Goal: Information Seeking & Learning: Get advice/opinions

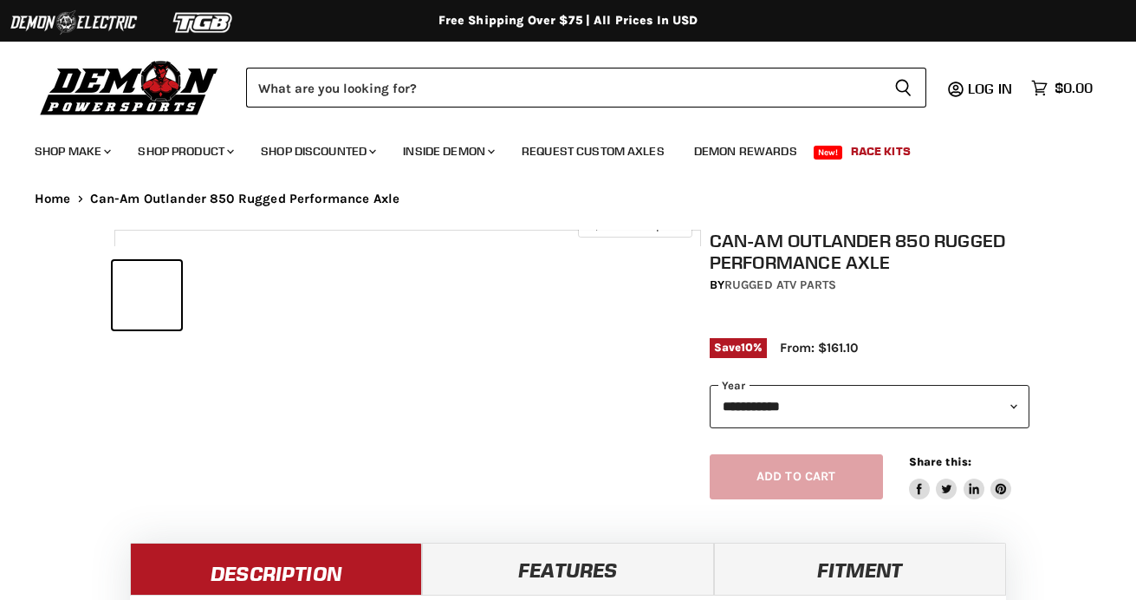
select select "******"
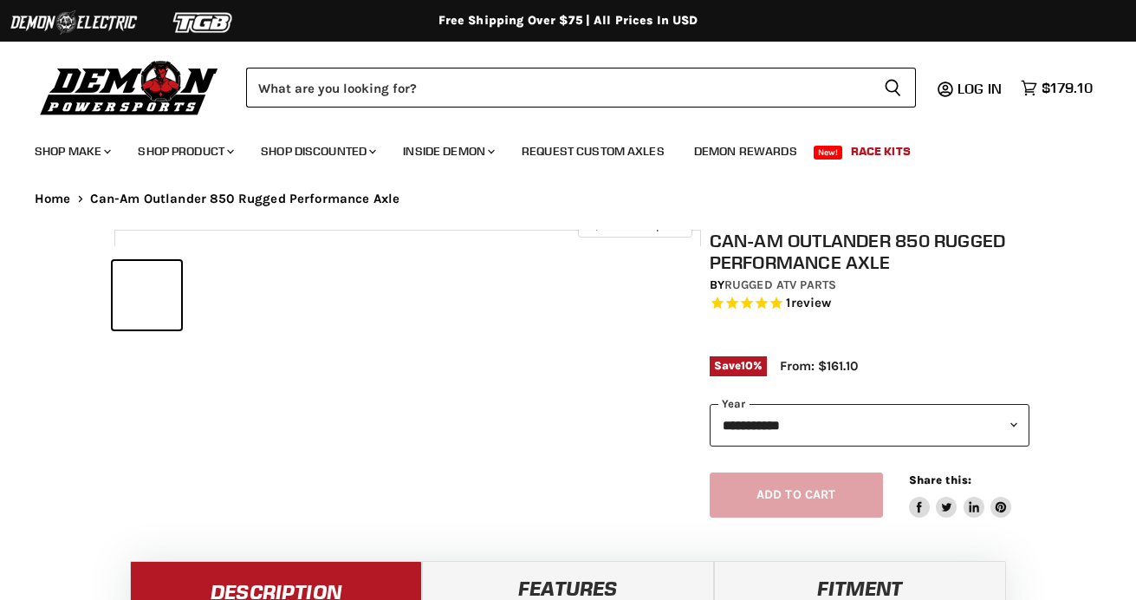
select select "******"
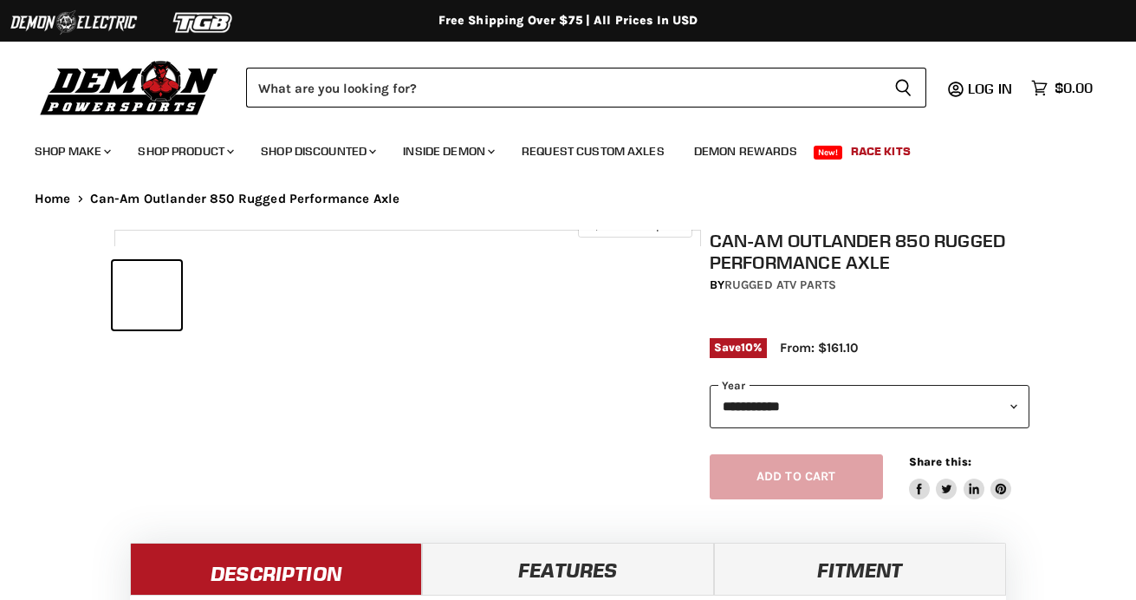
select select "******"
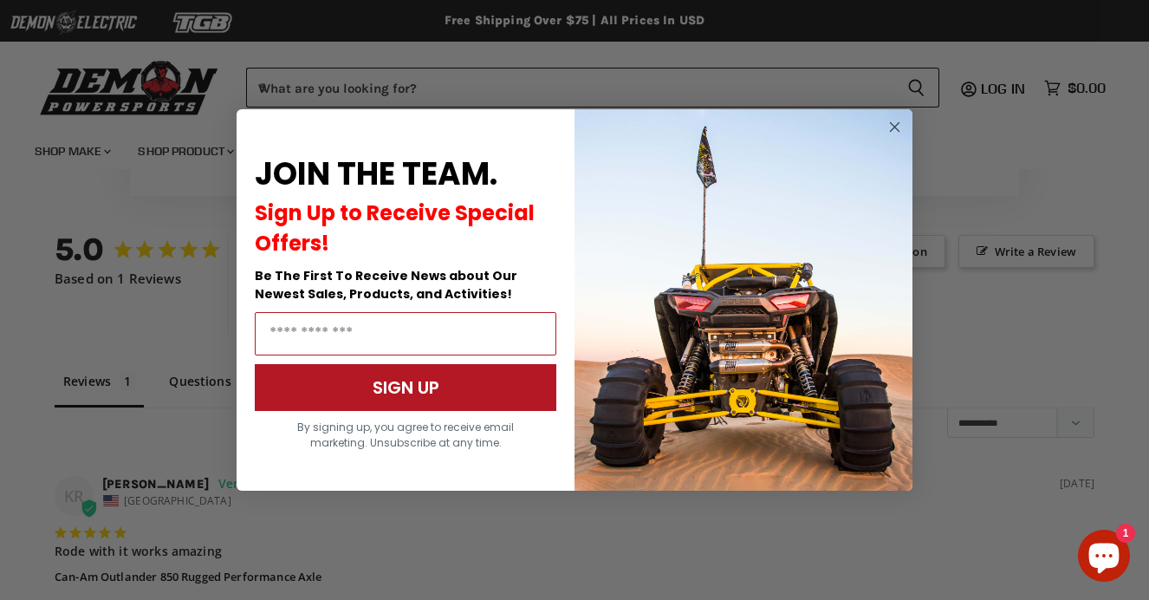
scroll to position [1158, 0]
